Goal: Find specific page/section: Find specific page/section

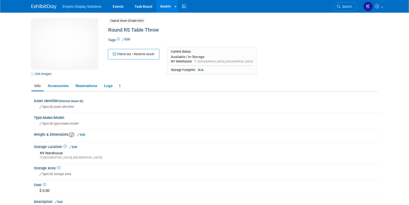
click at [43, 9] on img at bounding box center [43, 6] width 25 height 5
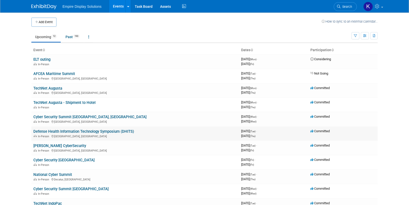
click at [58, 130] on link "Defense Health Information Technology Symposium (DHITS)" at bounding box center [83, 131] width 101 height 5
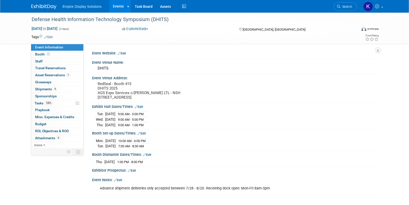
click at [11, 82] on div "Defense Health Information Technology Symposium (DHITS) Aug 26, 2025 to Aug 28,…" at bounding box center [204, 109] width 409 height 193
click at [17, 57] on div "Defense Health Information Technology Symposium (DHITS) Aug 26, 2025 to Aug 28,…" at bounding box center [205, 109] width 411 height 193
click at [51, 75] on span "Asset Reservations 7" at bounding box center [53, 75] width 35 height 4
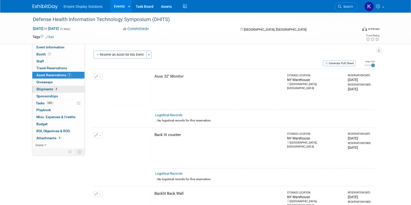
click at [46, 90] on span "Shipments 4" at bounding box center [47, 89] width 22 height 4
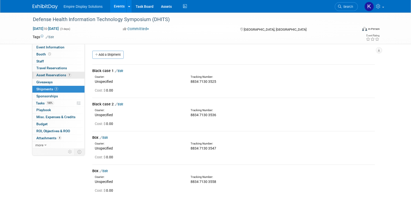
click at [51, 76] on span "Asset Reservations 7" at bounding box center [53, 75] width 35 height 4
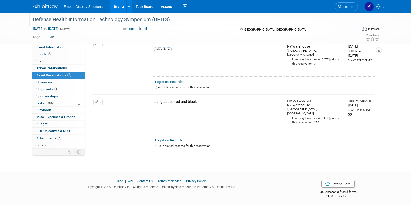
scroll to position [50, 0]
